Goal: Check status: Check status

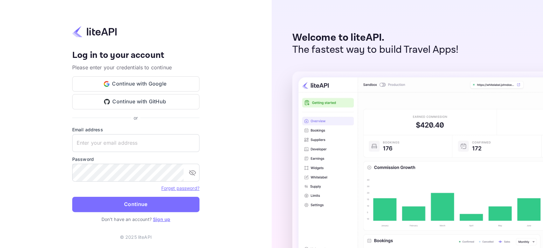
type input "zen.abddin@tbo.com"
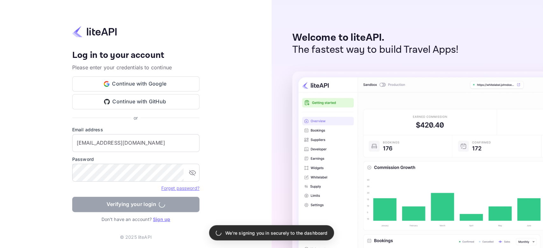
click at [179, 202] on form "Email address zen.abddin@tbo.com ​ Password ​ Forget password? Verifying your l…" at bounding box center [135, 171] width 127 height 90
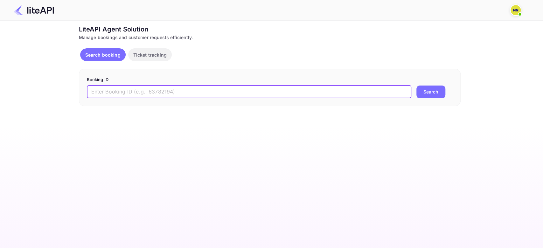
click at [117, 92] on input "text" at bounding box center [249, 92] width 325 height 13
paste input "9027203"
type input "9027203"
click at [417, 86] on button "Search" at bounding box center [431, 92] width 29 height 13
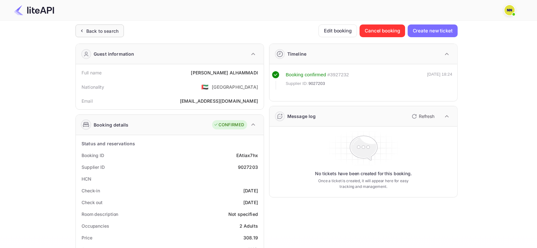
click at [97, 32] on div "Back to search" at bounding box center [102, 31] width 32 height 7
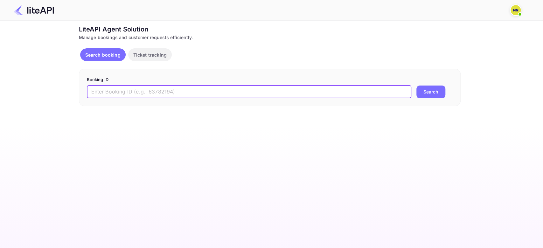
click at [104, 92] on input "text" at bounding box center [249, 92] width 325 height 13
paste input "9023329"
type input "9023329"
click at [417, 86] on button "Search" at bounding box center [431, 92] width 29 height 13
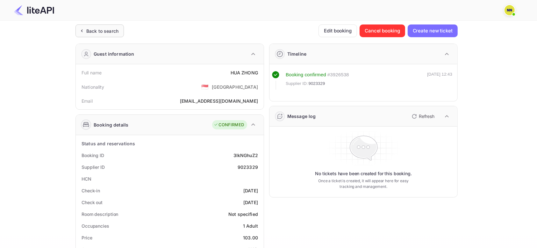
click at [97, 33] on div "Back to search" at bounding box center [102, 31] width 32 height 7
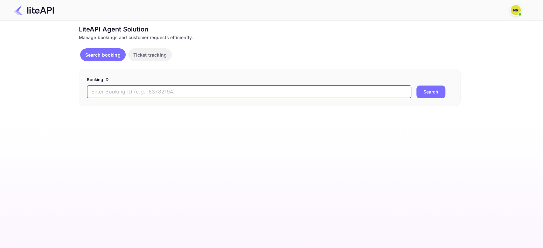
click at [106, 92] on input "text" at bounding box center [249, 92] width 325 height 13
paste input "9024610"
type input "9024610"
click at [417, 86] on button "Search" at bounding box center [431, 92] width 29 height 13
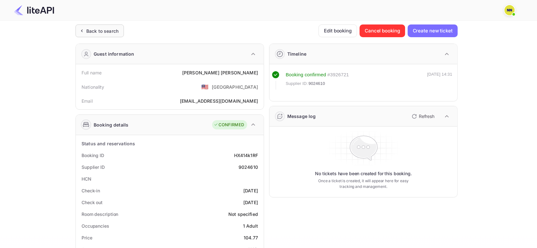
click at [97, 31] on div "Back to search" at bounding box center [102, 31] width 32 height 7
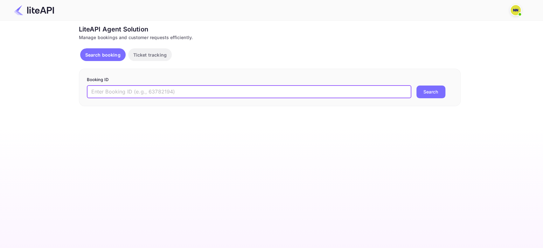
paste input "9022903"
click at [105, 94] on input "text" at bounding box center [249, 92] width 325 height 13
type input "9022903"
click at [417, 86] on button "Search" at bounding box center [431, 92] width 29 height 13
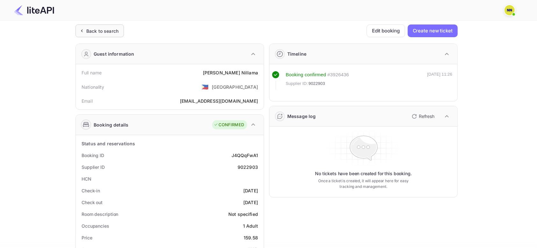
click at [109, 31] on div "Back to search" at bounding box center [102, 31] width 32 height 7
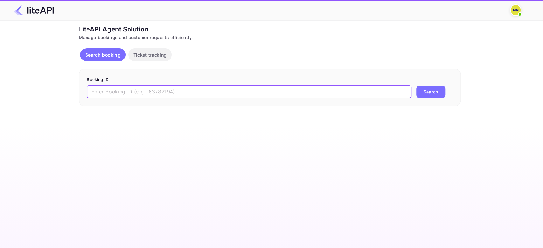
click at [105, 92] on input "text" at bounding box center [249, 92] width 325 height 13
paste input "8912584"
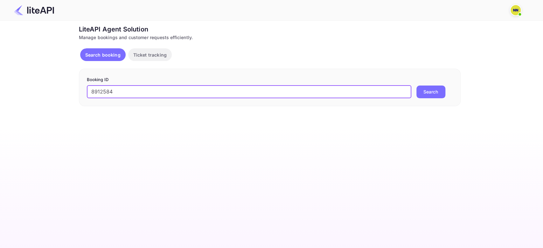
type input "8912584"
click at [417, 86] on button "Search" at bounding box center [431, 92] width 29 height 13
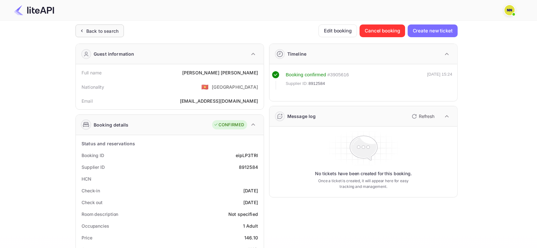
click at [107, 32] on div "Back to search" at bounding box center [102, 31] width 32 height 7
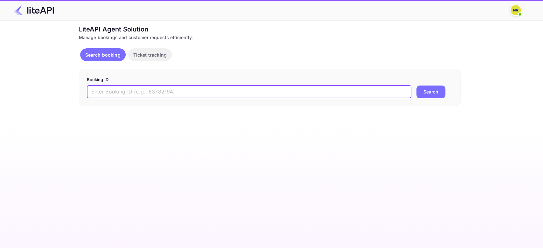
paste input "8841970"
click at [102, 90] on input "text" at bounding box center [249, 92] width 325 height 13
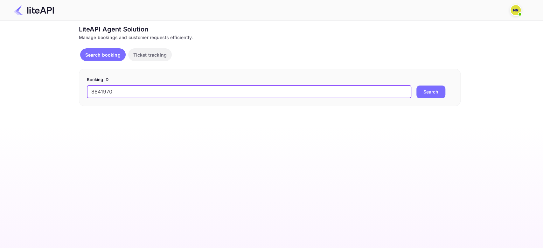
type input "8841970"
click at [417, 86] on button "Search" at bounding box center [431, 92] width 29 height 13
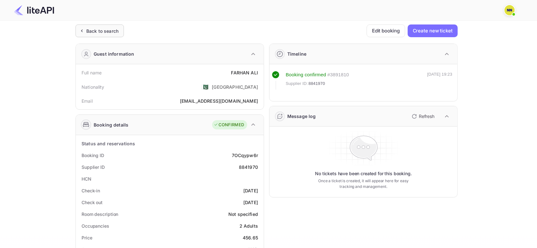
click at [104, 25] on div "Back to search" at bounding box center [99, 31] width 48 height 13
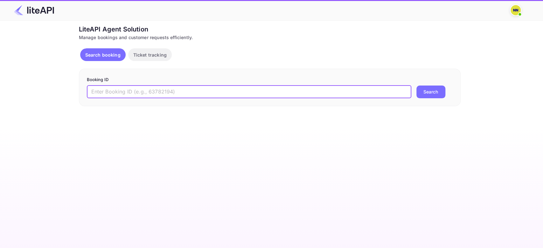
click at [106, 89] on input "text" at bounding box center [249, 92] width 325 height 13
paste input "8956287"
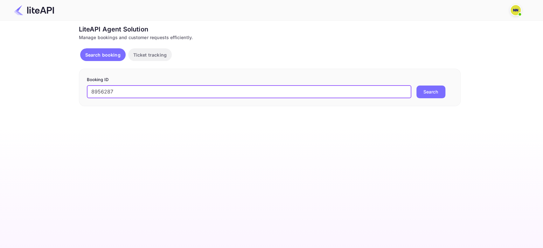
type input "8956287"
click at [417, 86] on button "Search" at bounding box center [431, 92] width 29 height 13
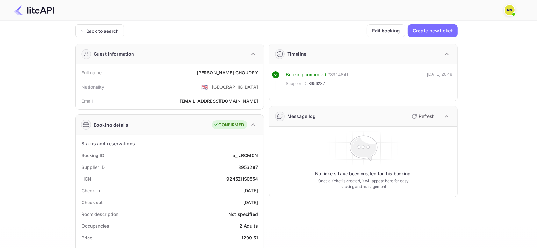
click at [243, 177] on div "9245ZHS0554" at bounding box center [242, 179] width 32 height 7
copy div "9245ZHS0554"
drag, startPoint x: 108, startPoint y: 36, endPoint x: 107, endPoint y: 39, distance: 3.9
click at [108, 40] on div "Back to search Edit booking Create new ticket Guest information Full name [PERS…" at bounding box center [266, 240] width 382 height 431
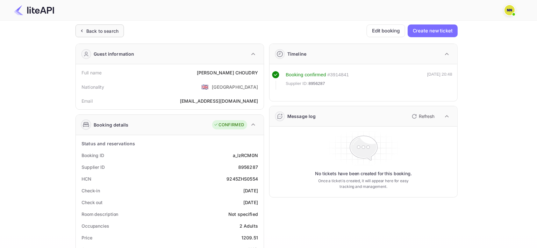
click at [99, 28] on div "Back to search" at bounding box center [102, 31] width 32 height 7
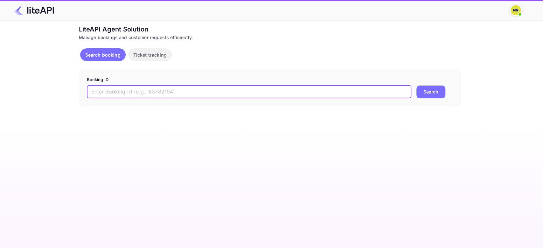
paste input "8714339"
click at [109, 92] on input "text" at bounding box center [249, 92] width 325 height 13
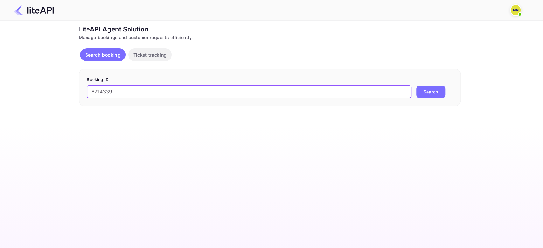
type input "8714339"
click at [417, 86] on button "Search" at bounding box center [431, 92] width 29 height 13
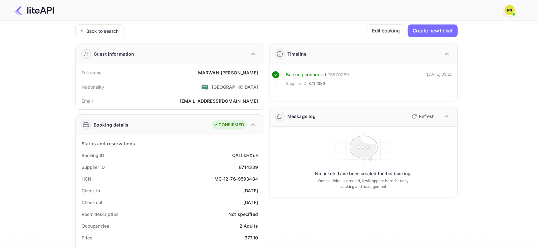
click at [217, 179] on div "MC-12-76-9593484" at bounding box center [236, 179] width 44 height 7
drag, startPoint x: 0, startPoint y: 0, endPoint x: 254, endPoint y: 179, distance: 310.9
click at [254, 179] on div "MC-12-76-9593484" at bounding box center [236, 179] width 44 height 7
copy div "MC-12-76-9593484"
click at [98, 32] on div "Back to search" at bounding box center [102, 31] width 32 height 7
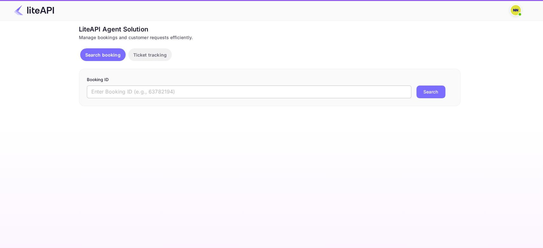
click at [110, 94] on input "text" at bounding box center [249, 92] width 325 height 13
paste input "8141324"
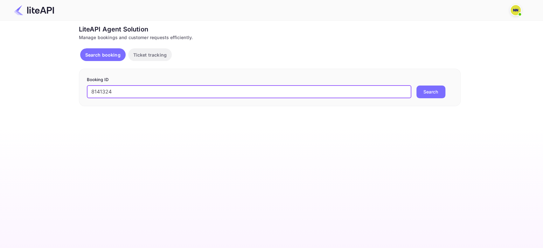
type input "8141324"
click at [417, 86] on button "Search" at bounding box center [431, 92] width 29 height 13
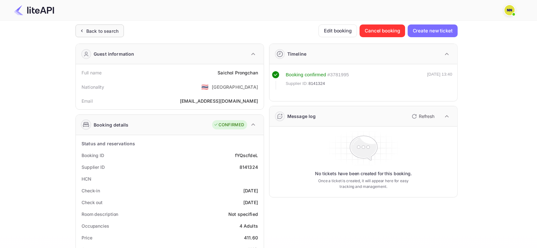
click at [102, 26] on div "Back to search" at bounding box center [99, 31] width 48 height 13
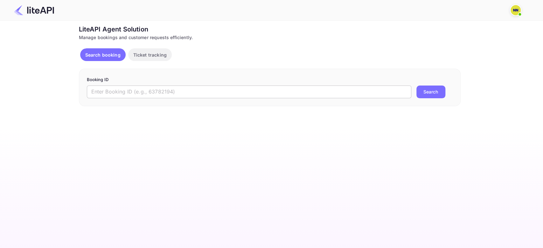
click at [107, 90] on input "text" at bounding box center [249, 92] width 325 height 13
paste input "8581907"
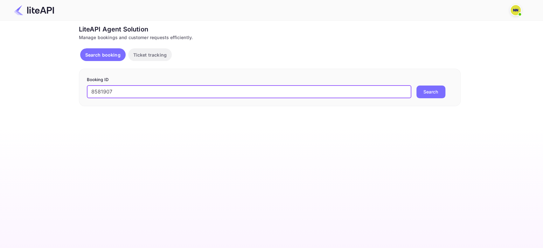
type input "8581907"
click at [417, 86] on button "Search" at bounding box center [431, 92] width 29 height 13
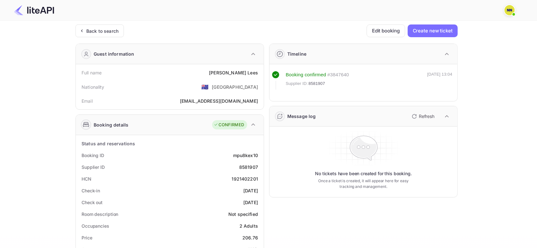
click at [242, 177] on div "1921402201" at bounding box center [245, 179] width 26 height 7
copy div "1921402201"
